Goal: Task Accomplishment & Management: Manage account settings

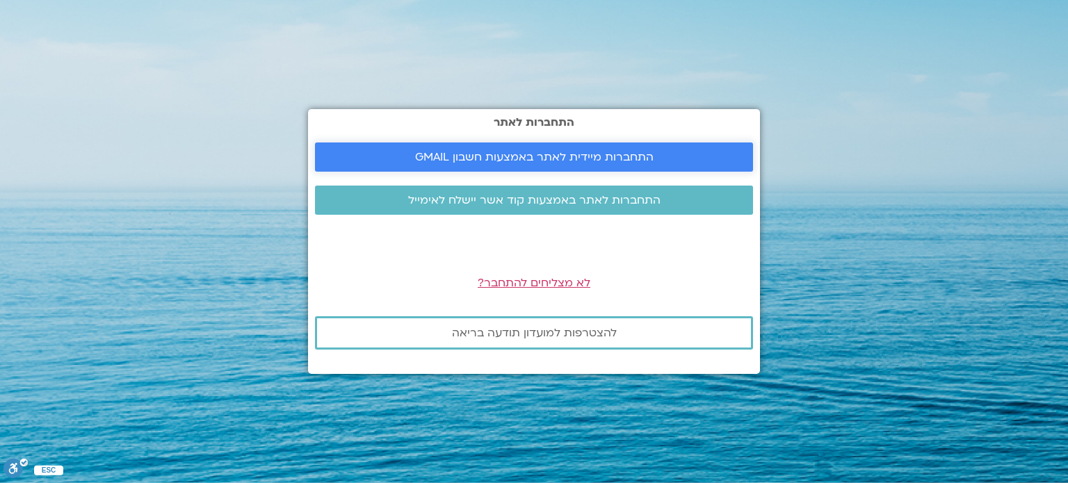
click at [559, 156] on span "התחברות מיידית לאתר באמצעות חשבון GMAIL" at bounding box center [534, 157] width 239 height 13
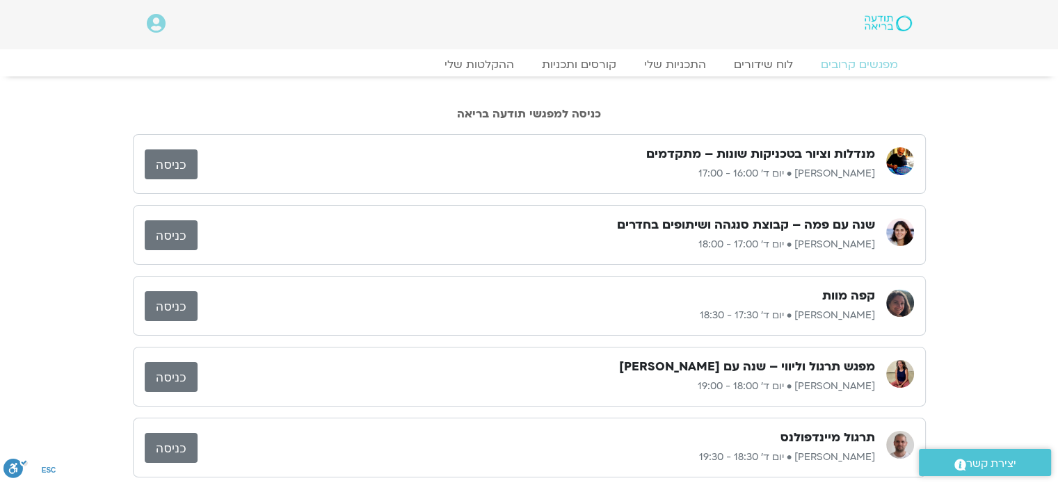
click at [166, 236] on link "כניסה" at bounding box center [171, 235] width 53 height 30
click at [179, 232] on link "כניסה" at bounding box center [171, 235] width 53 height 30
